Goal: Task Accomplishment & Management: Complete application form

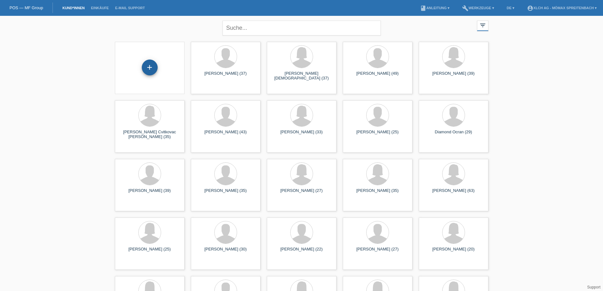
click at [148, 65] on div "+" at bounding box center [150, 67] width 16 height 16
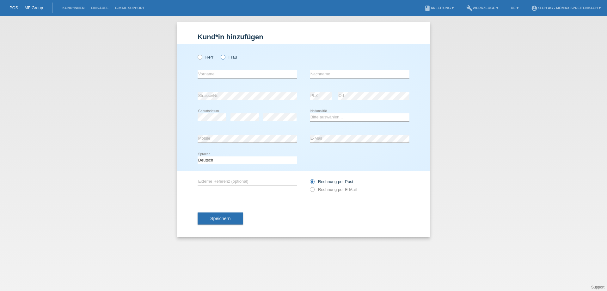
click at [220, 54] on icon at bounding box center [220, 54] width 0 height 0
click at [225, 57] on input "Frau" at bounding box center [223, 57] width 4 height 4
radio input "true"
click at [229, 74] on input "text" at bounding box center [248, 74] width 100 height 8
type input "[PERSON_NAME]"
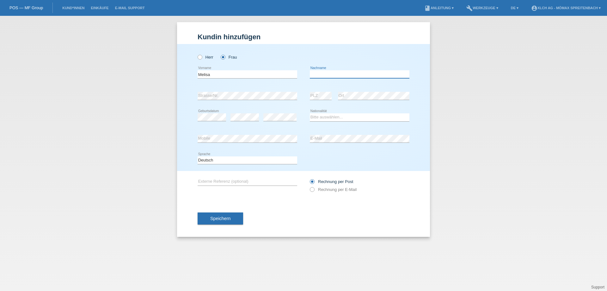
click at [324, 74] on input "text" at bounding box center [360, 74] width 100 height 8
type input "Abschari"
click at [347, 117] on select "Bitte auswählen... Schweiz Deutschland Liechtenstein Österreich ------------ Af…" at bounding box center [360, 117] width 100 height 8
select select "IR"
click at [310, 113] on select "Bitte auswählen... Schweiz Deutschland Liechtenstein Österreich ------------ Af…" at bounding box center [360, 117] width 100 height 8
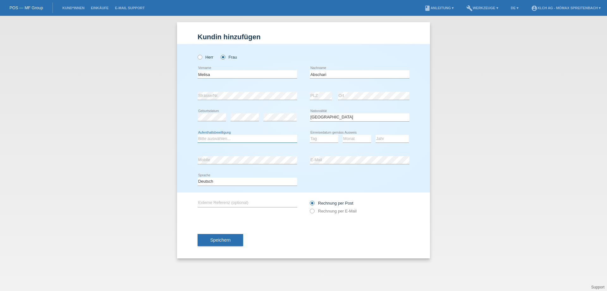
click at [248, 138] on select "Bitte auswählen... C B B - Flüchtlingsstatus Andere" at bounding box center [248, 139] width 100 height 8
select select "C"
click at [198, 135] on select "Bitte auswählen... C B B - Flüchtlingsstatus Andere" at bounding box center [248, 139] width 100 height 8
click at [324, 136] on select "Tag 01 02 03 04 05 06 07 08 09 10 11" at bounding box center [324, 139] width 28 height 8
select select "14"
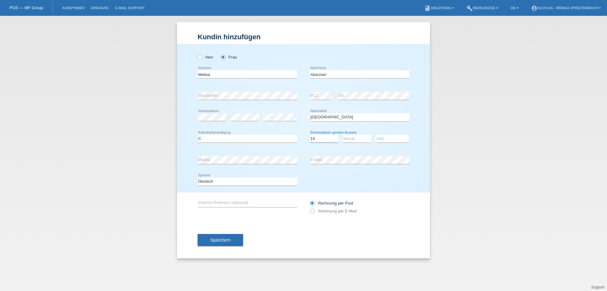
click at [310, 135] on select "Tag 01 02 03 04 05 06 07 08 09 10 11" at bounding box center [324, 139] width 28 height 8
click at [352, 138] on select "Monat 01 02 03 04 05 06 07 08 09 10 11" at bounding box center [357, 139] width 28 height 8
select select "04"
click at [343, 135] on select "Monat 01 02 03 04 05 06 07 08 09 10 11" at bounding box center [357, 139] width 28 height 8
click at [389, 139] on select "Jahr 2025 2024 2023 2022 2021 2020 2019 2018 2017 2016 2015 2014 2013 2012 2011…" at bounding box center [392, 139] width 33 height 8
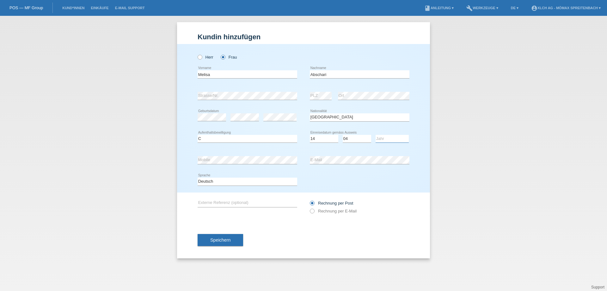
select select "2020"
click at [376, 135] on select "Jahr 2025 2024 2023 2022 2021 2020 2019 2018 2017 2016 2015 2014 2013 2012 2011…" at bounding box center [392, 139] width 33 height 8
click at [212, 238] on span "Speichern" at bounding box center [220, 239] width 20 height 5
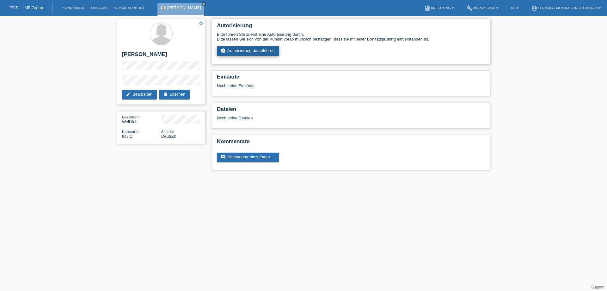
click at [232, 51] on link "assignment_turned_in Autorisierung durchführen" at bounding box center [248, 50] width 62 height 9
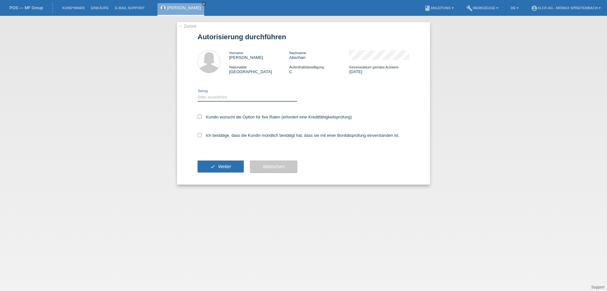
click at [235, 93] on select "Bitte auswählen CHF 1.00 - CHF 499.00 CHF 500.00 - CHF 1'999.00 CHF 2'000.00 - …" at bounding box center [248, 97] width 100 height 8
select select "2"
click at [198, 93] on select "Bitte auswählen CHF 1.00 - CHF 499.00 CHF 500.00 - CHF 1'999.00 CHF 2'000.00 - …" at bounding box center [248, 97] width 100 height 8
click at [201, 115] on icon at bounding box center [200, 117] width 4 height 4
click at [201, 115] on input "Kundin wünscht die Option für fixe Raten (erfordert eine Kreditfähigkeitsprüfun…" at bounding box center [200, 117] width 4 height 4
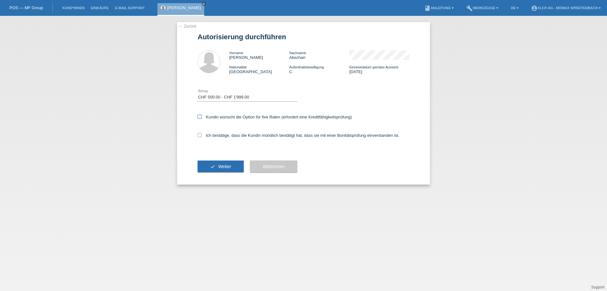
checkbox input "true"
click at [200, 133] on icon at bounding box center [200, 135] width 4 height 4
click at [200, 133] on input "Ich bestätige, dass die Kundin mündlich bestätigt hat, dass sie mit einer Bonit…" at bounding box center [200, 135] width 4 height 4
checkbox input "true"
click at [215, 164] on button "check Weiter" at bounding box center [221, 166] width 46 height 12
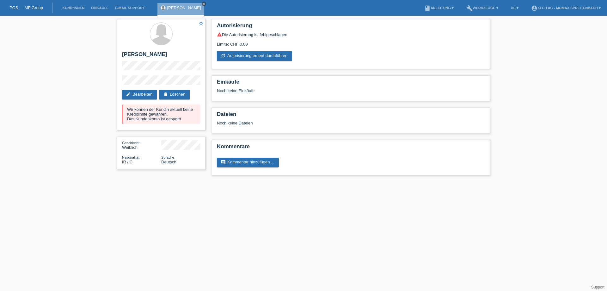
click at [202, 4] on icon "close" at bounding box center [203, 3] width 3 height 3
click at [176, 94] on link "delete Löschen" at bounding box center [174, 94] width 30 height 9
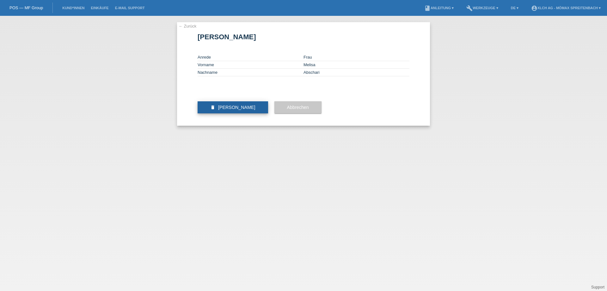
click at [239, 110] on span "[PERSON_NAME]" at bounding box center [236, 107] width 37 height 5
